Goal: Transaction & Acquisition: Subscribe to service/newsletter

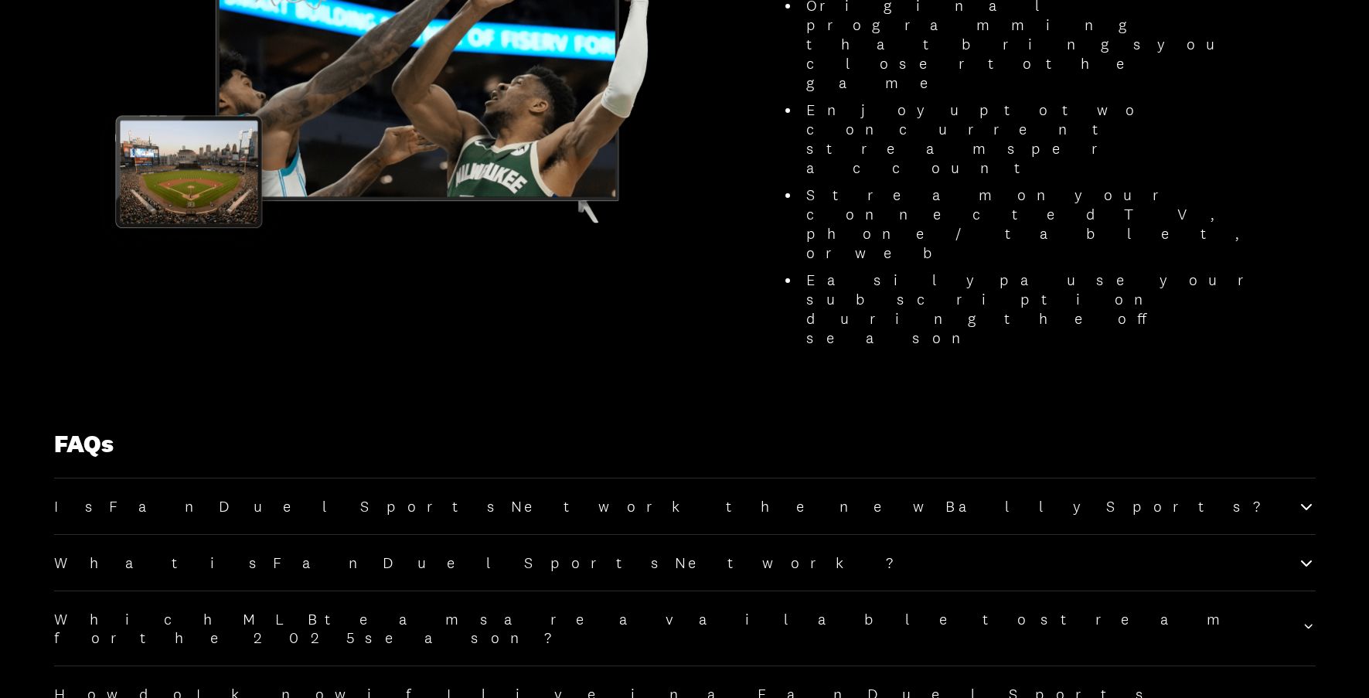
scroll to position [1665, 0]
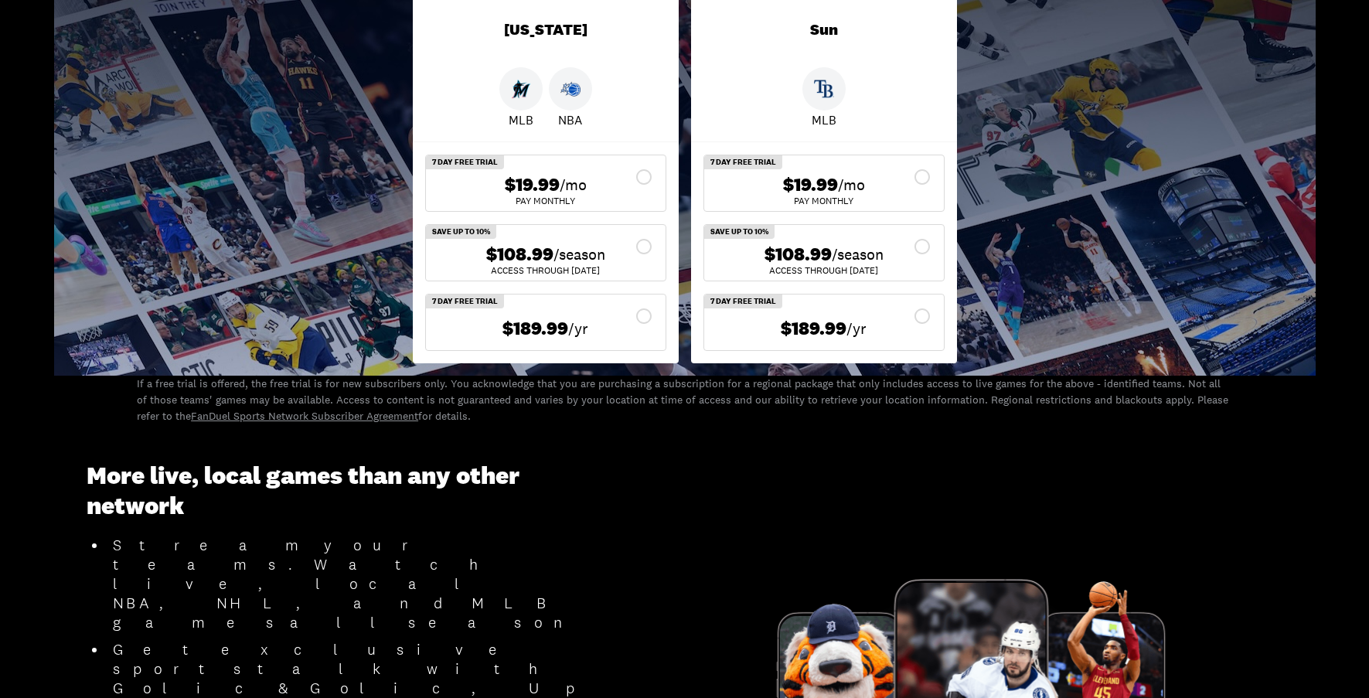
scroll to position [336, 0]
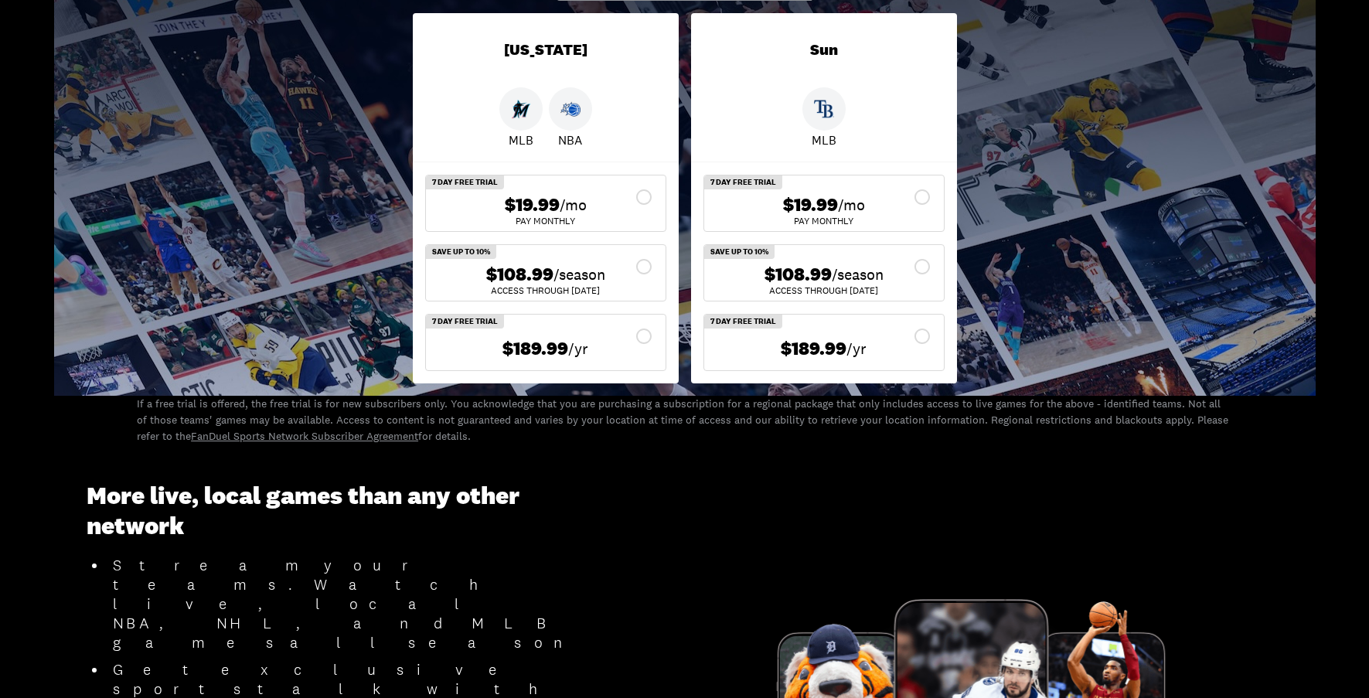
click at [579, 112] on img at bounding box center [571, 109] width 20 height 20
click at [575, 111] on img at bounding box center [571, 109] width 20 height 20
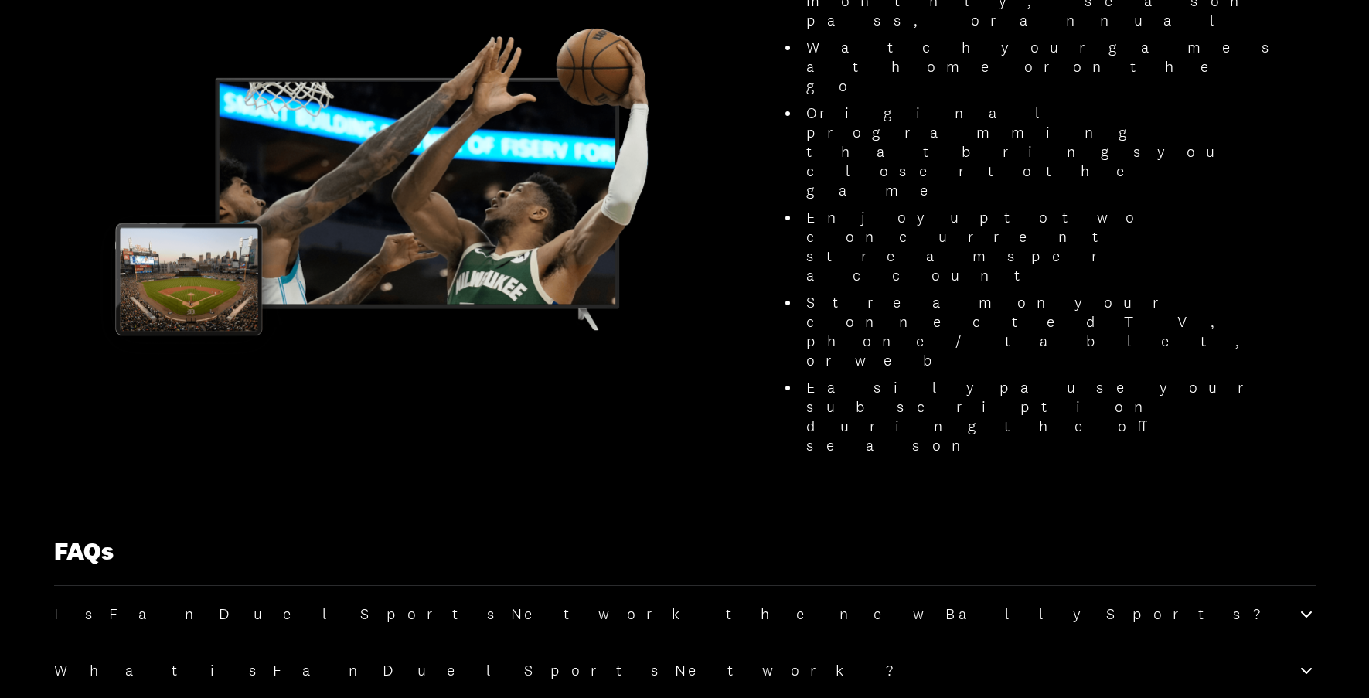
scroll to position [1566, 0]
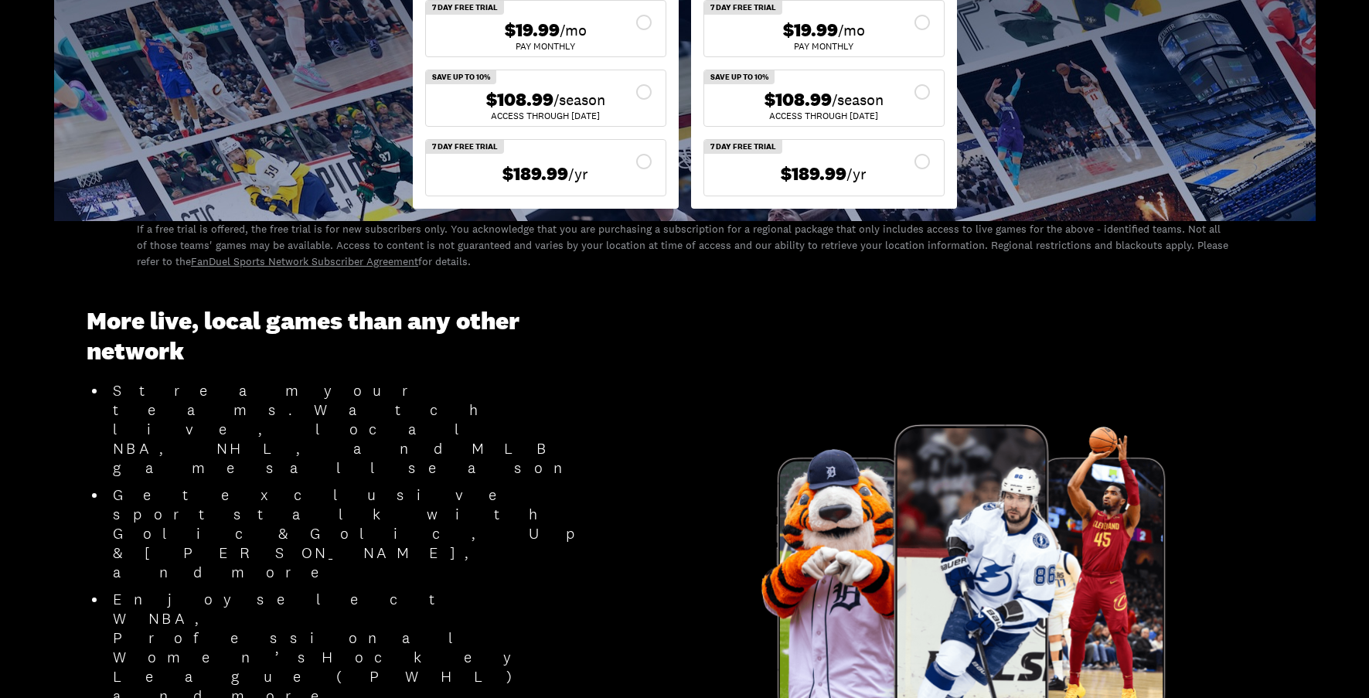
scroll to position [29, 0]
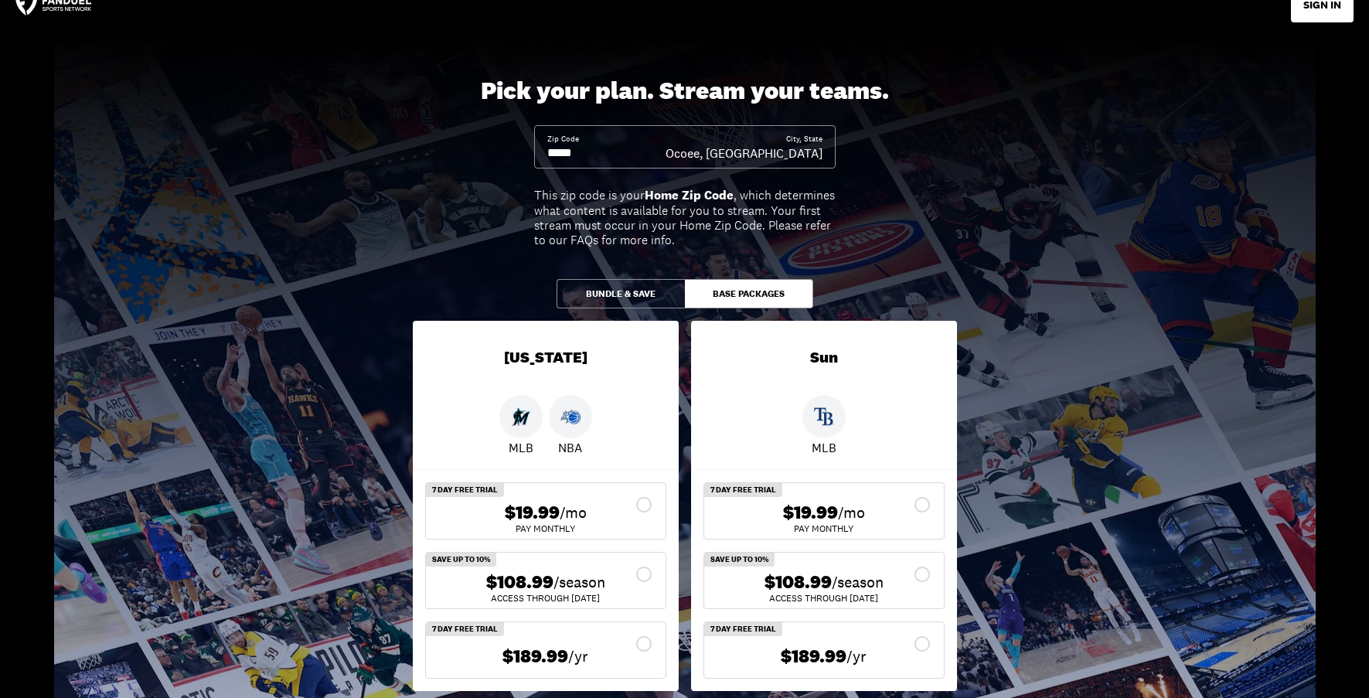
click at [589, 146] on input at bounding box center [606, 153] width 118 height 17
drag, startPoint x: 587, startPoint y: 151, endPoint x: 552, endPoint y: 148, distance: 34.9
click at [546, 143] on div "Zip Code City, [GEOGRAPHIC_DATA], [GEOGRAPHIC_DATA]" at bounding box center [685, 146] width 302 height 43
drag, startPoint x: 561, startPoint y: 152, endPoint x: 592, endPoint y: 159, distance: 32.5
click at [592, 159] on input at bounding box center [606, 153] width 118 height 17
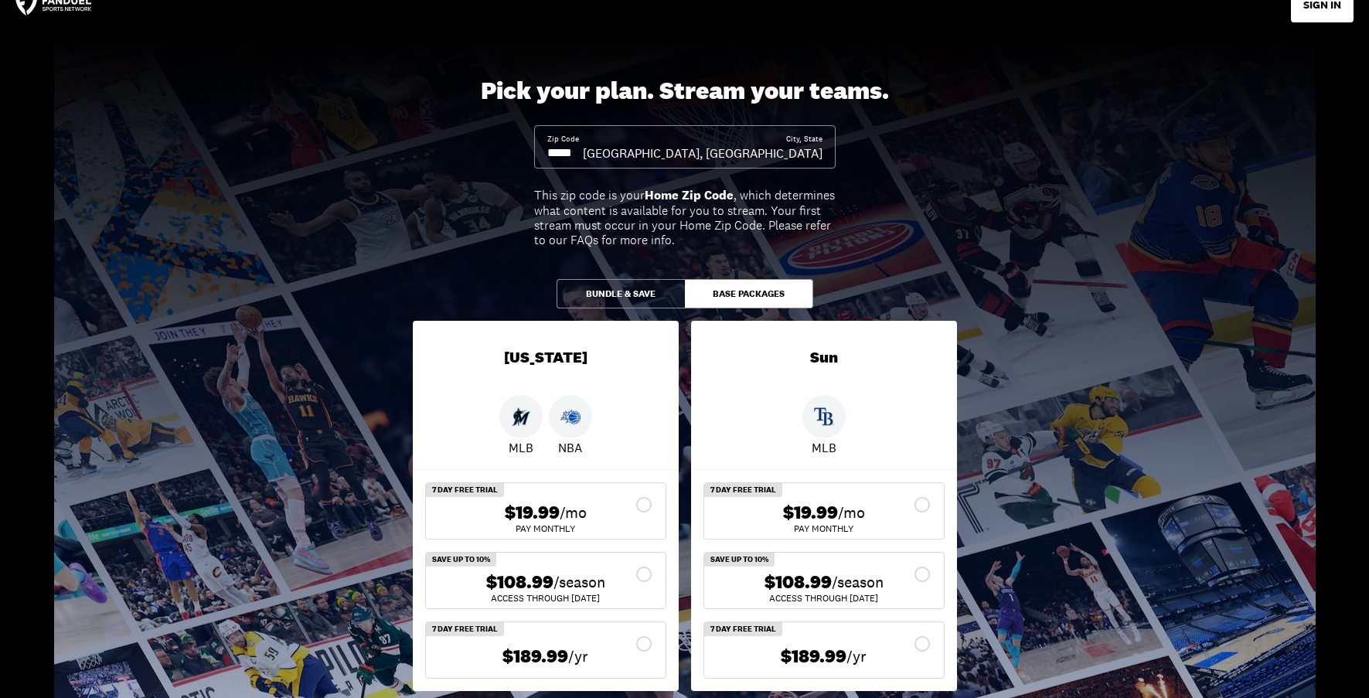
type input "*****"
click at [607, 293] on button "Bundle & Save" at bounding box center [621, 293] width 128 height 29
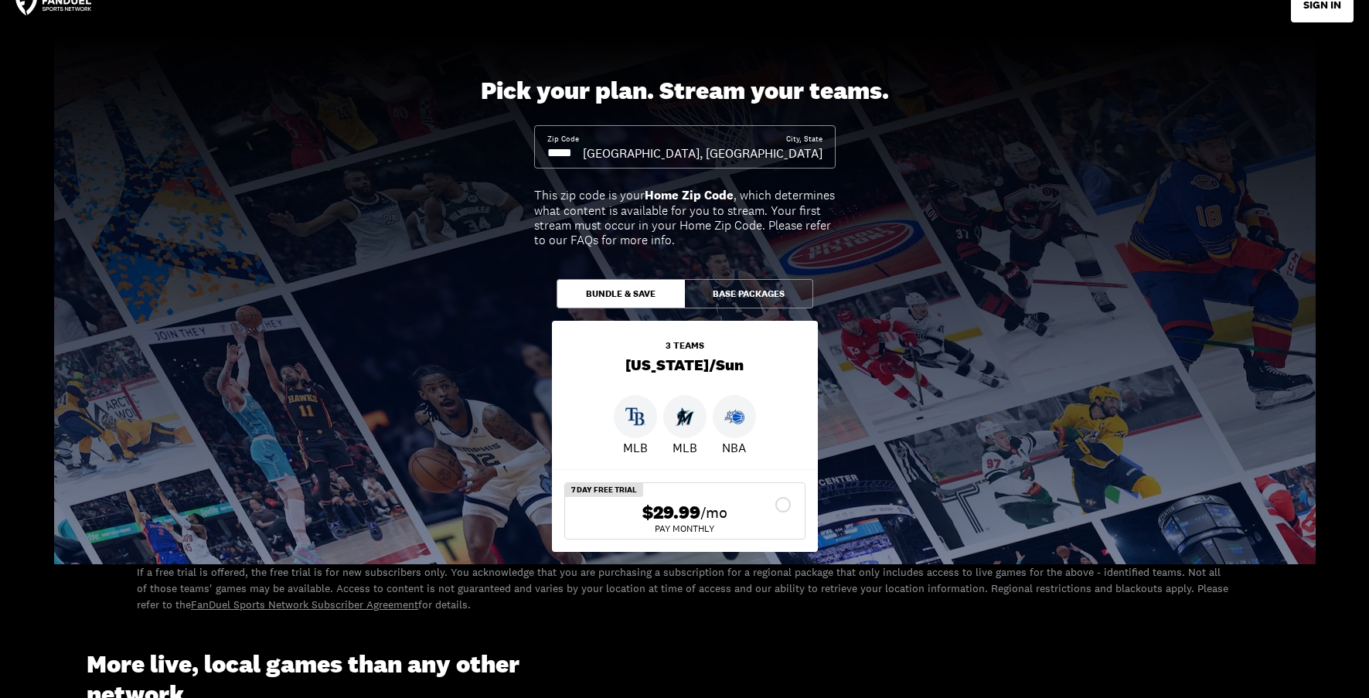
click at [742, 289] on button "Base Packages" at bounding box center [749, 293] width 128 height 29
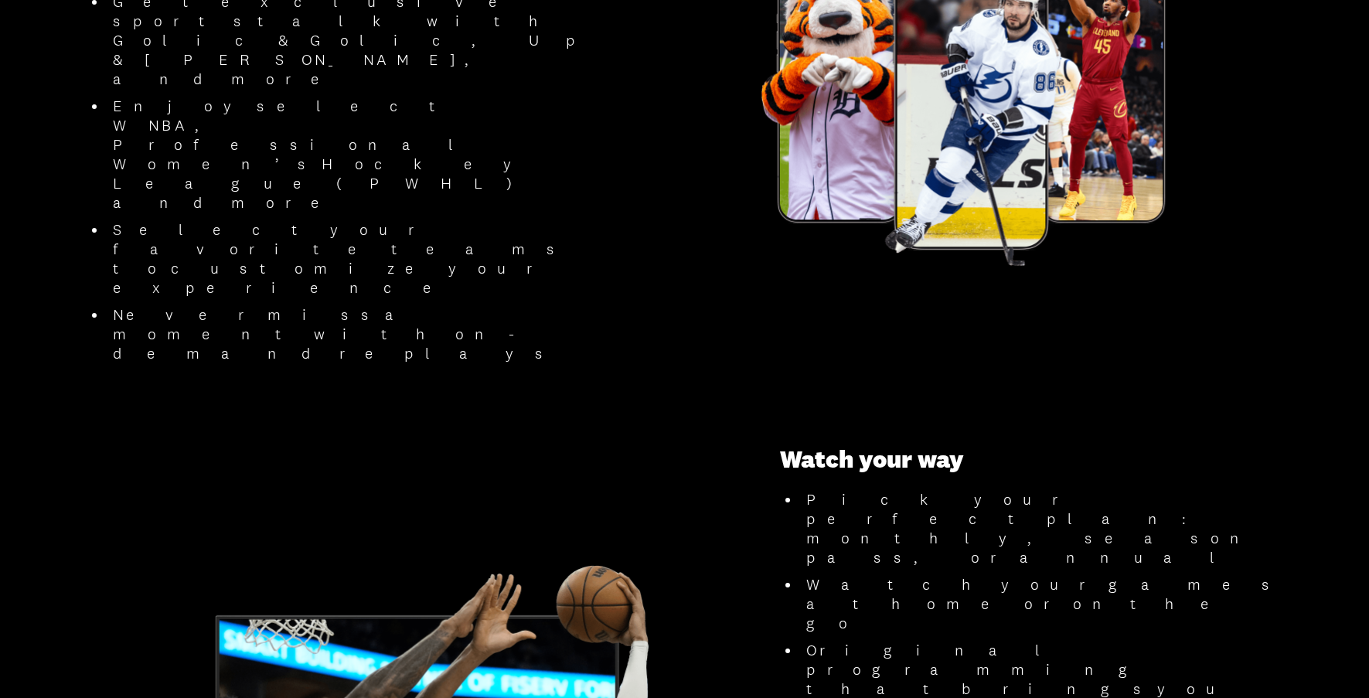
scroll to position [0, 0]
